Goal: Book appointment/travel/reservation

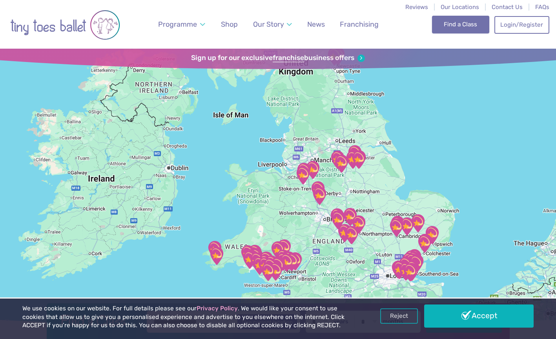
click at [480, 29] on link "Find a Class" at bounding box center [461, 24] width 58 height 17
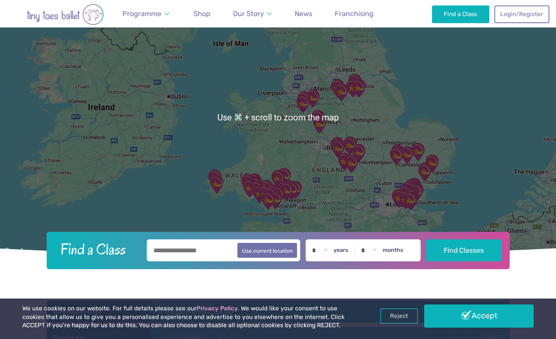
click at [177, 251] on input "text" at bounding box center [224, 250] width 154 height 22
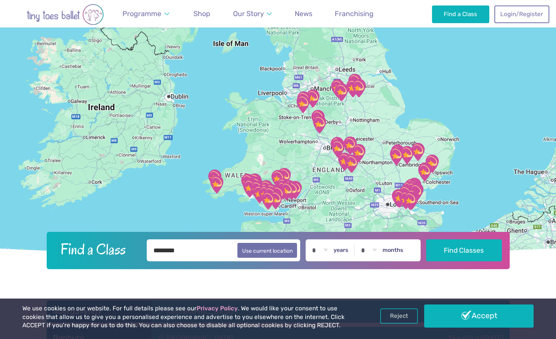
type input "********"
select select "*"
click at [482, 247] on button "Find Classes" at bounding box center [464, 250] width 76 height 22
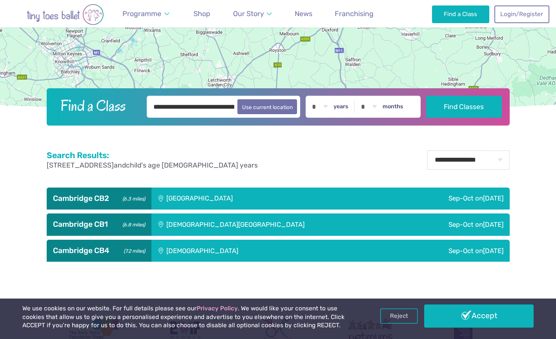
scroll to position [233, 0]
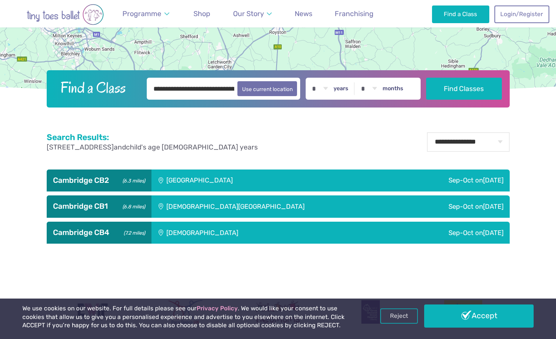
click at [176, 181] on div "[GEOGRAPHIC_DATA]" at bounding box center [253, 181] width 203 height 22
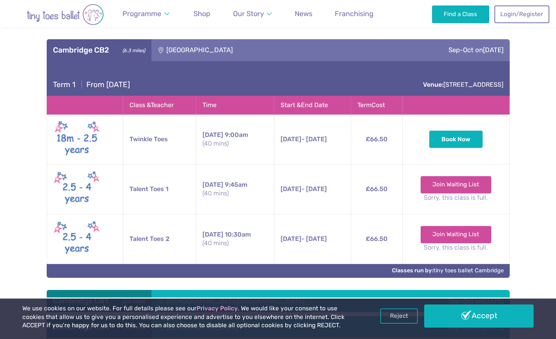
scroll to position [434, 0]
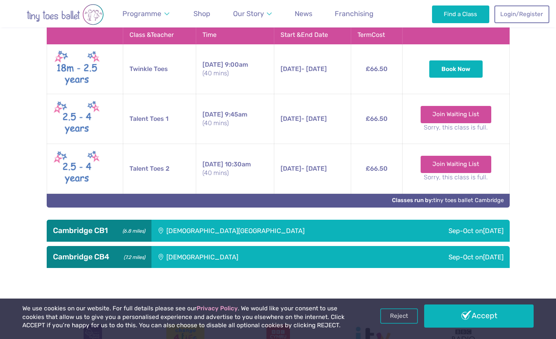
click at [186, 231] on div "[DEMOGRAPHIC_DATA][GEOGRAPHIC_DATA]" at bounding box center [278, 231] width 252 height 22
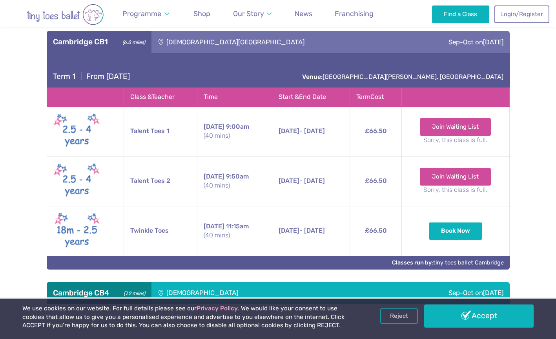
scroll to position [696, 0]
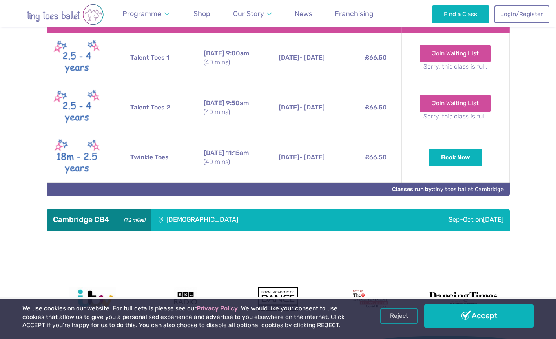
click at [198, 219] on div "[DEMOGRAPHIC_DATA]" at bounding box center [256, 220] width 208 height 22
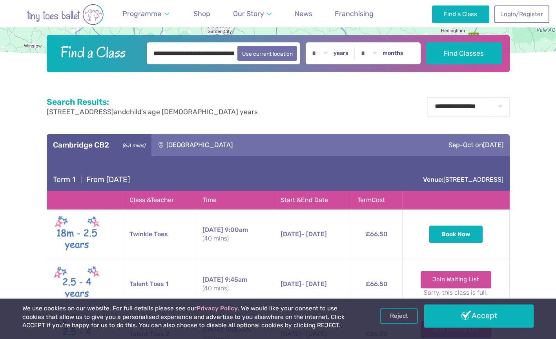
scroll to position [285, 0]
